Goal: Browse casually

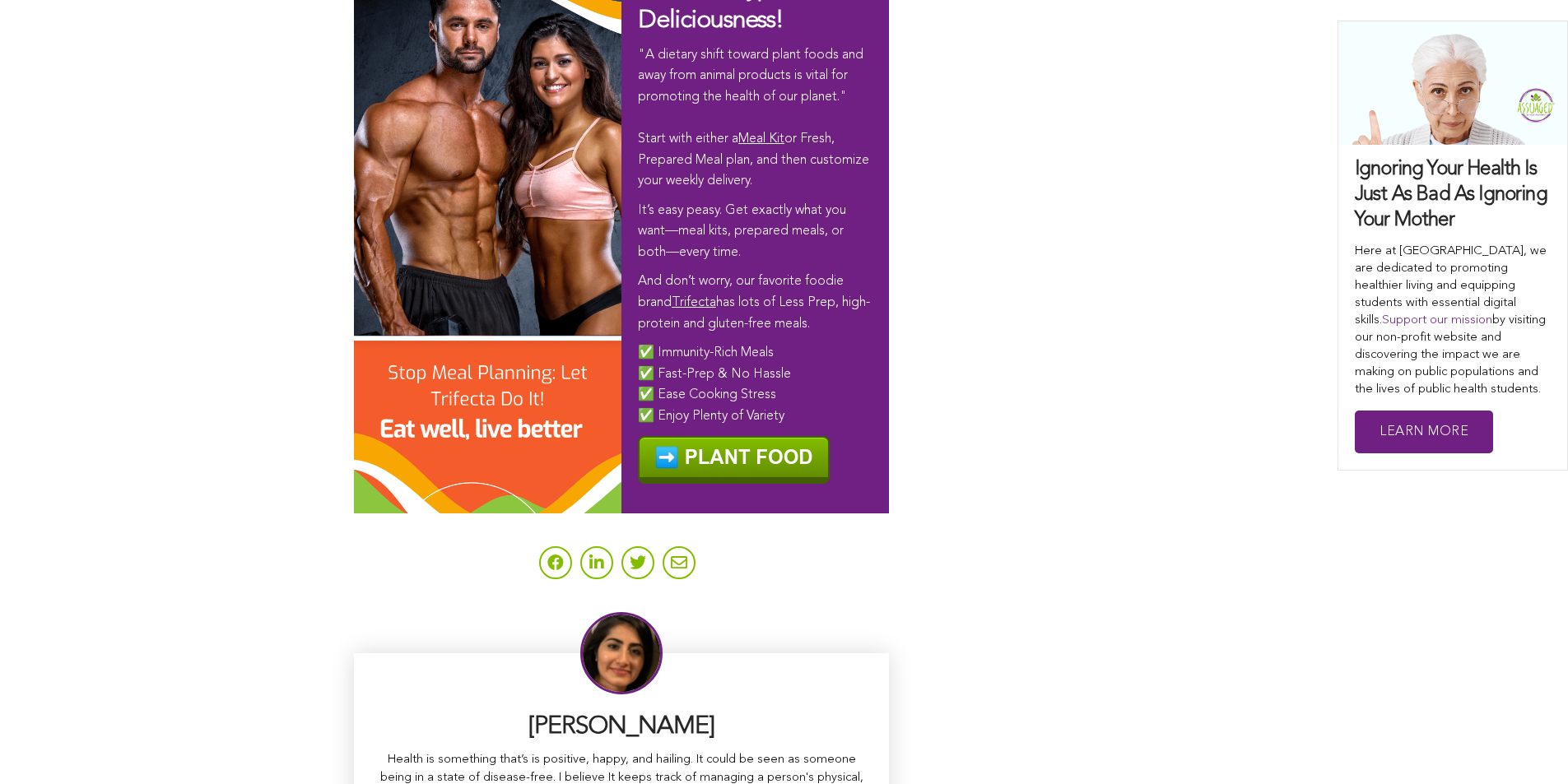
scroll to position [10263, 0]
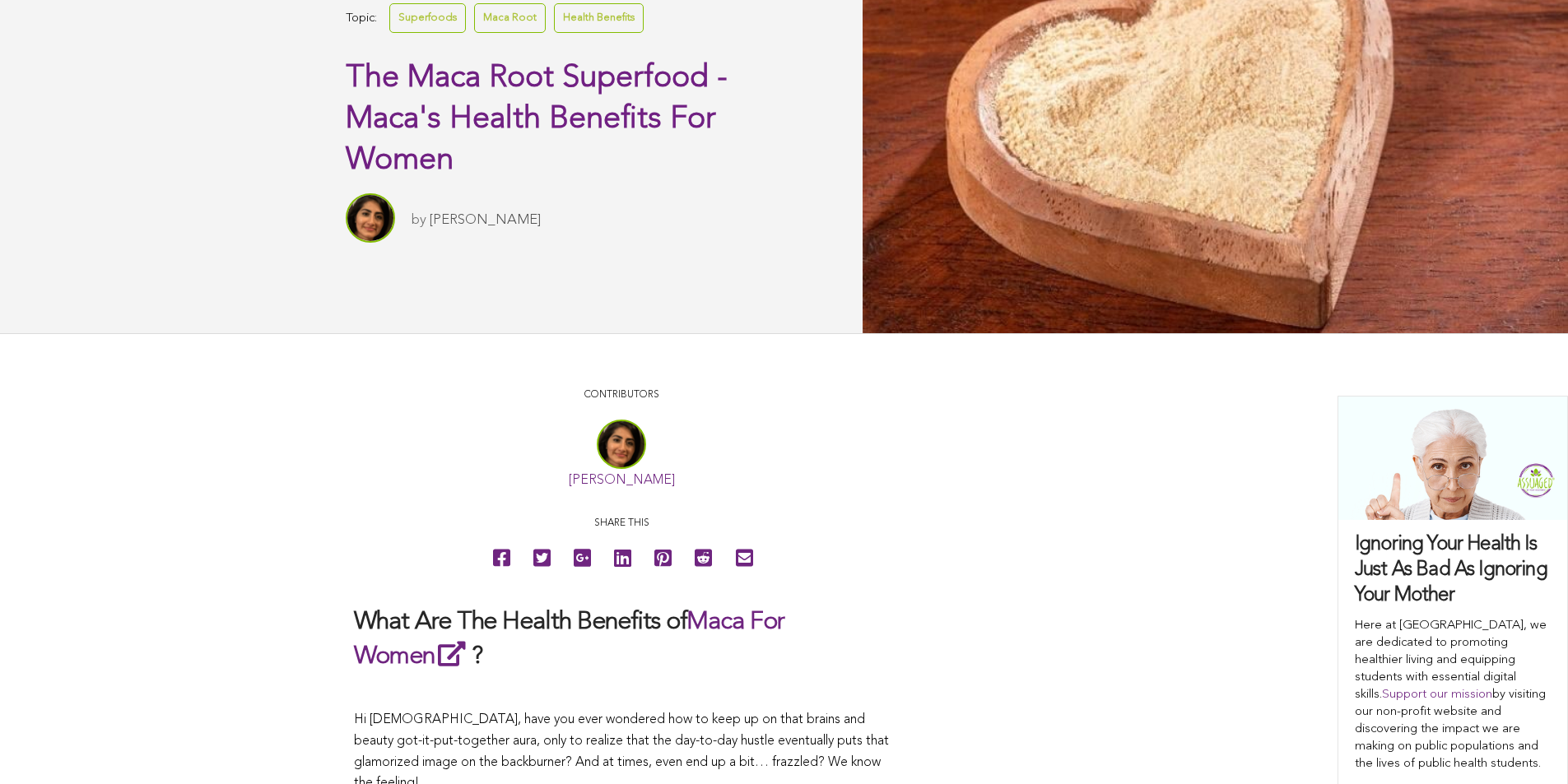
scroll to position [0, 0]
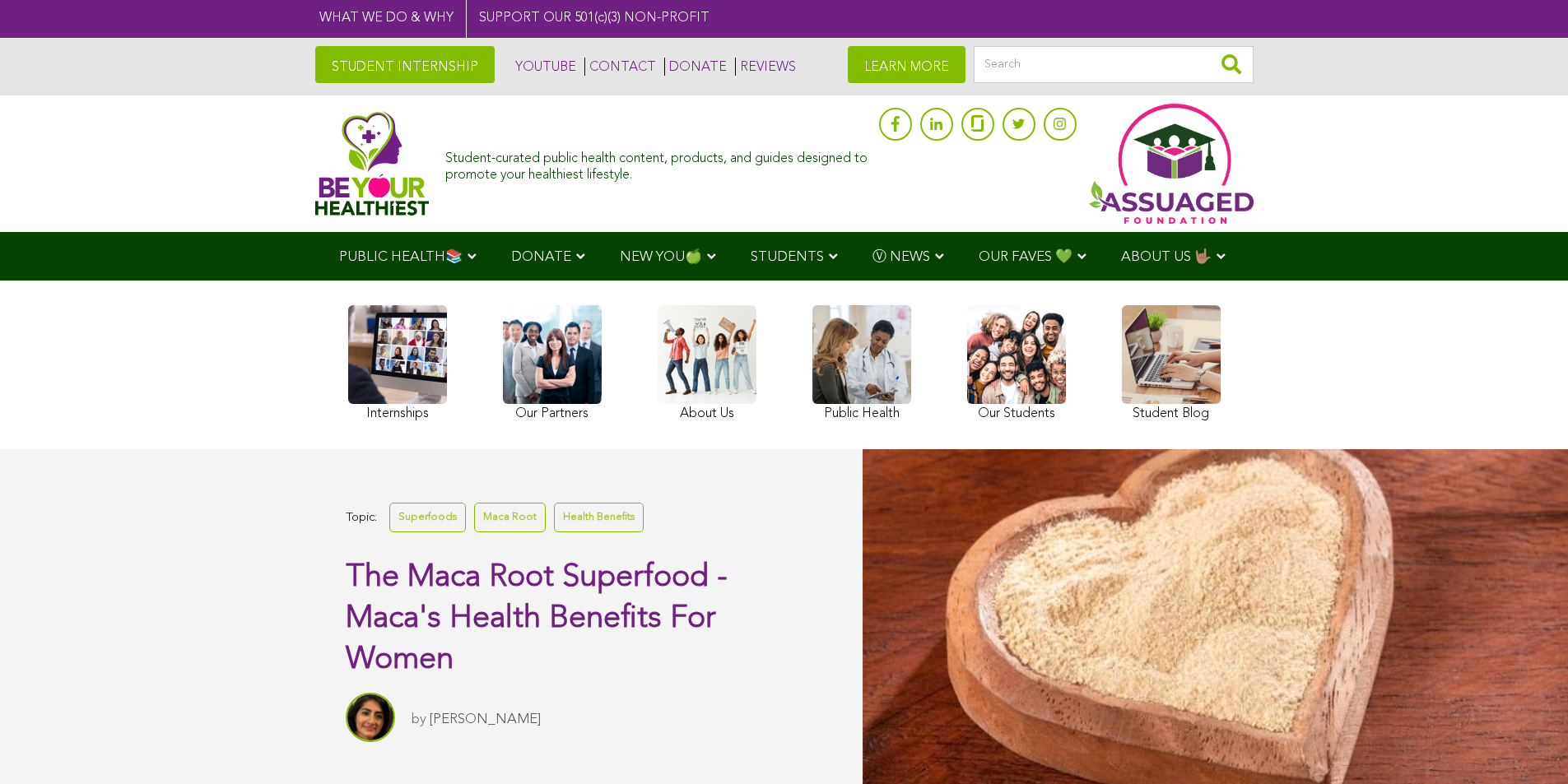
click at [620, 257] on span "NEW YOU🍏" at bounding box center [661, 257] width 82 height 14
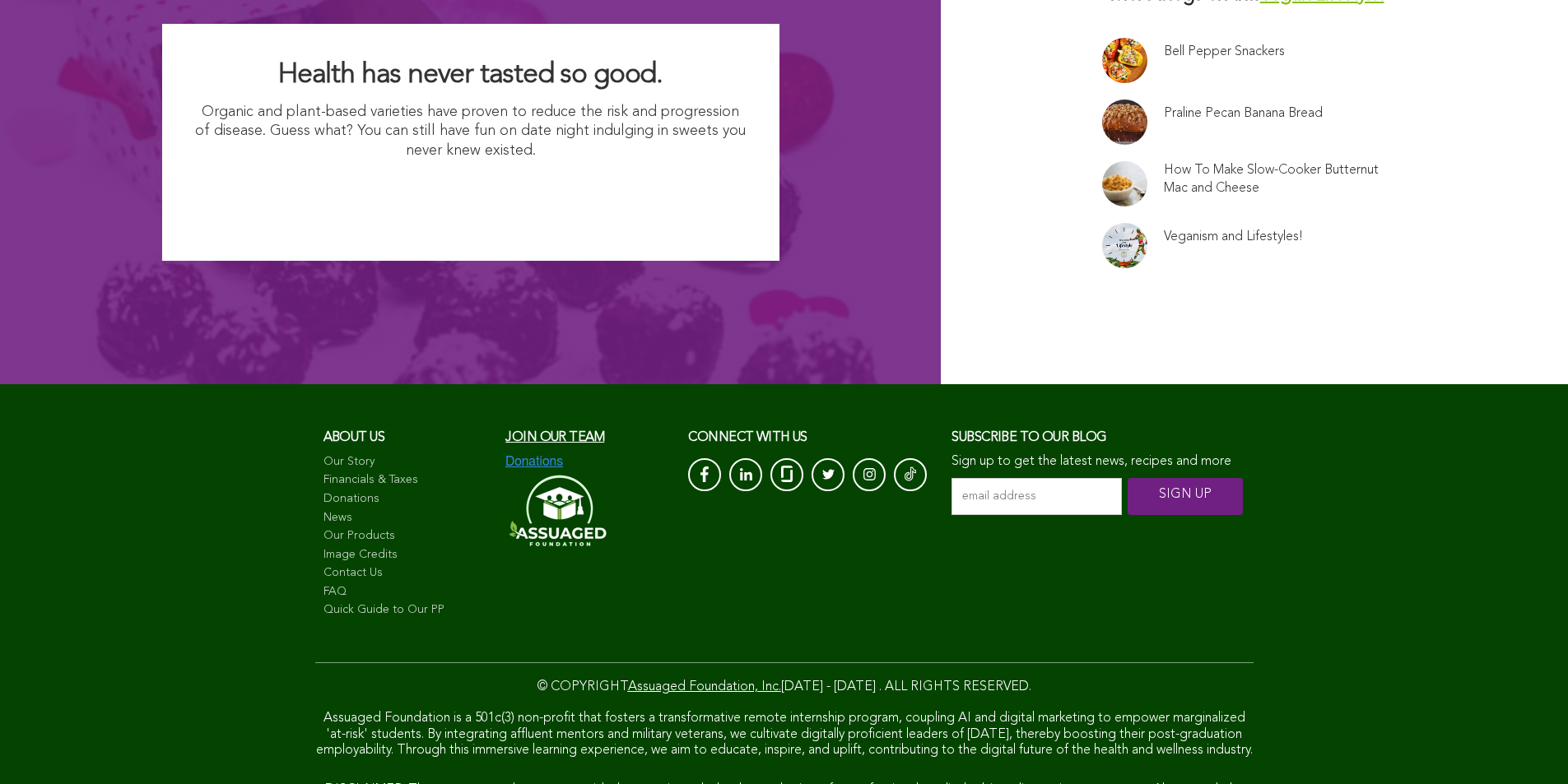
scroll to position [12824, 0]
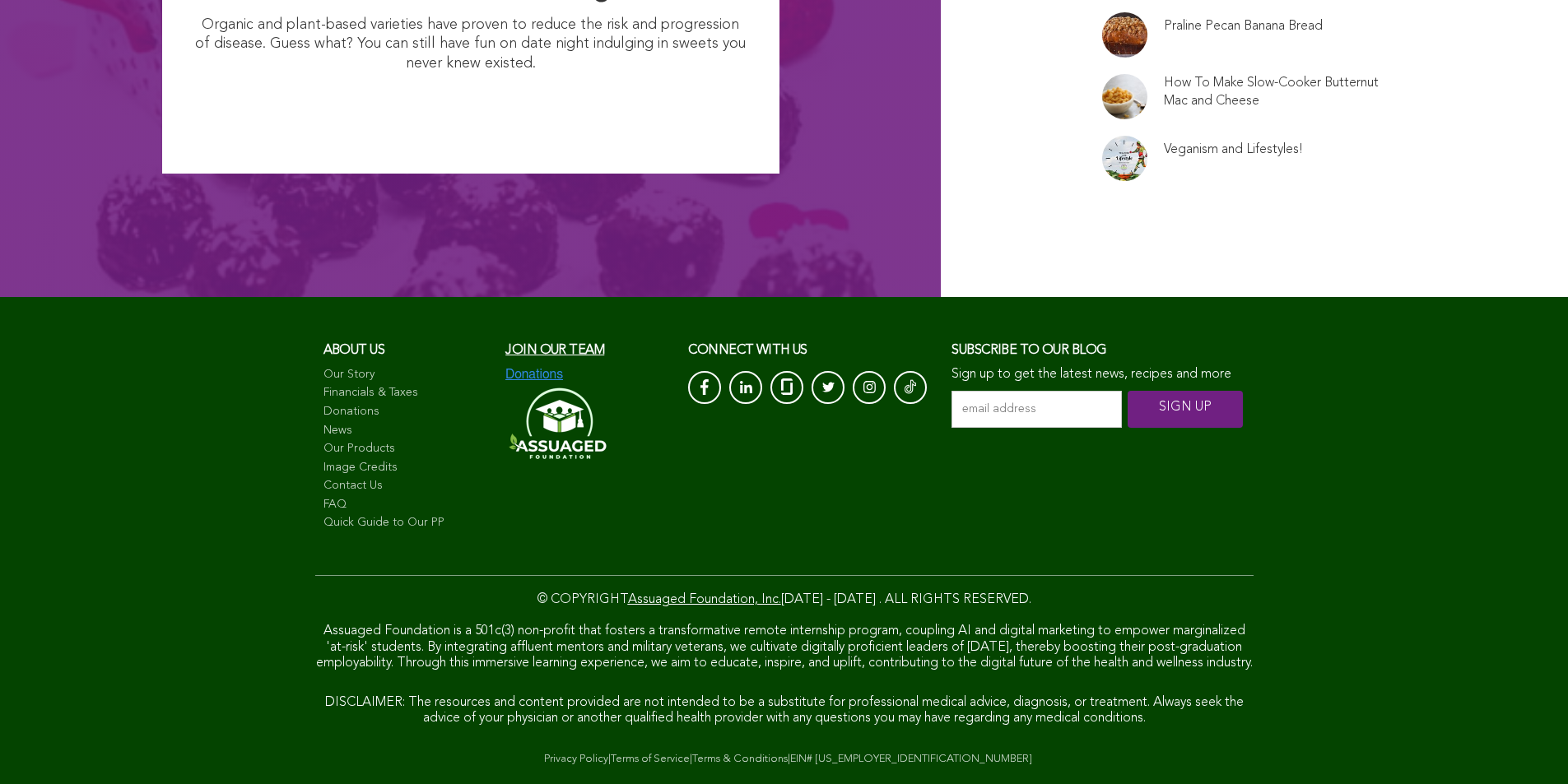
click at [611, 754] on link "Terms of Service" at bounding box center [650, 759] width 79 height 11
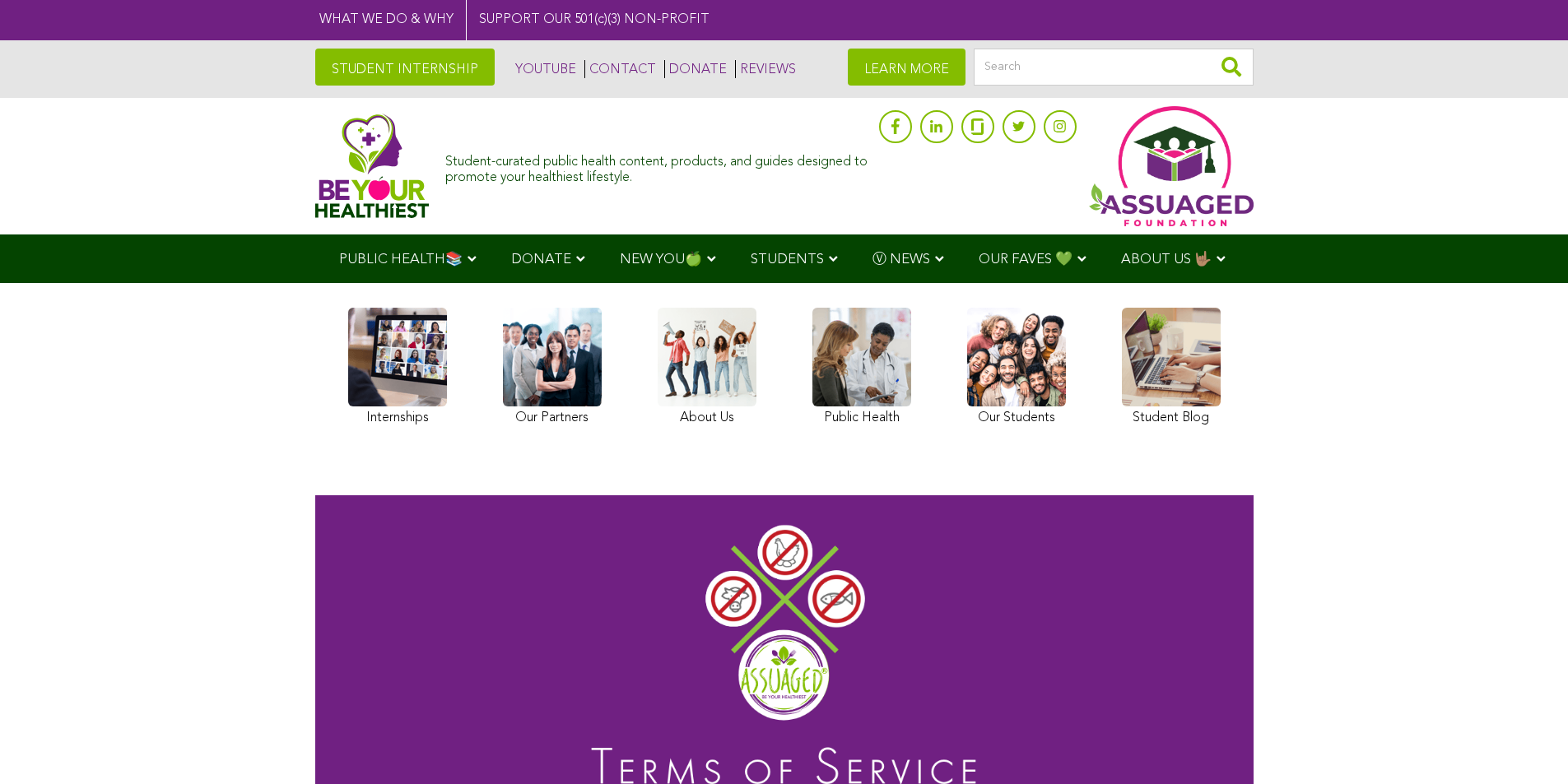
click at [315, 146] on img at bounding box center [373, 166] width 115 height 105
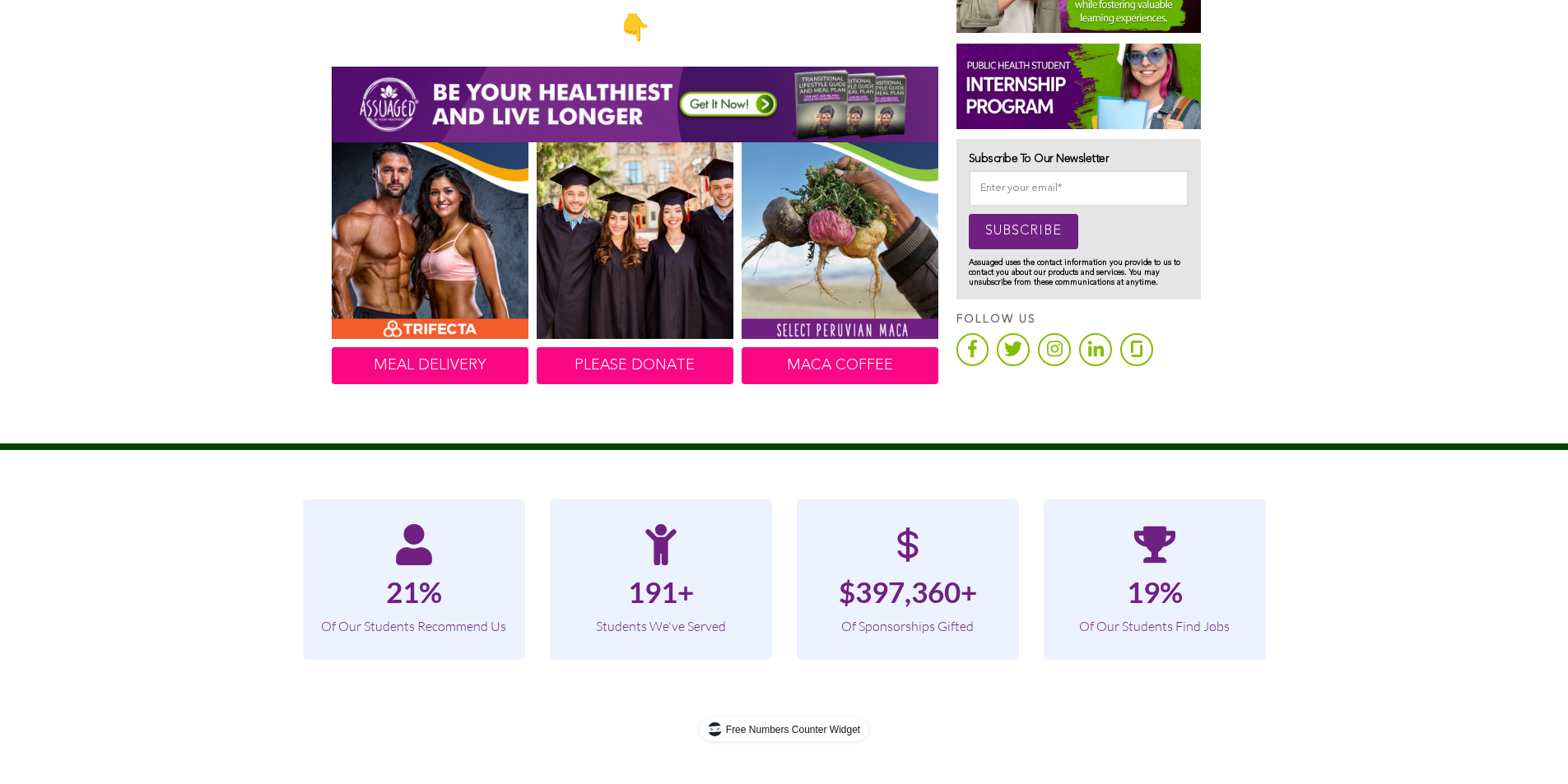
scroll to position [974, 0]
